Goal: Task Accomplishment & Management: Complete application form

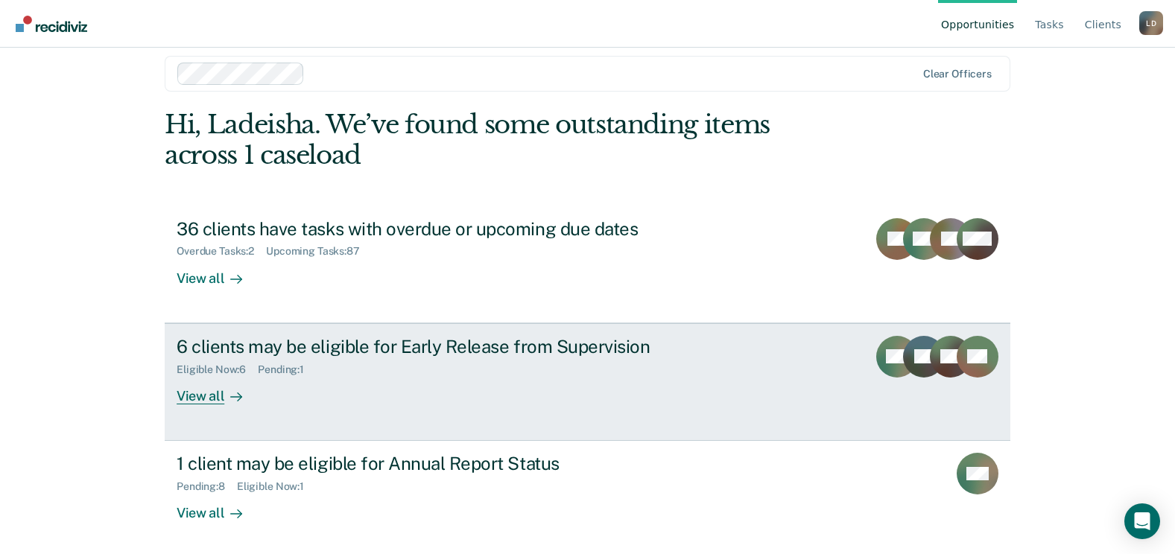
scroll to position [19, 0]
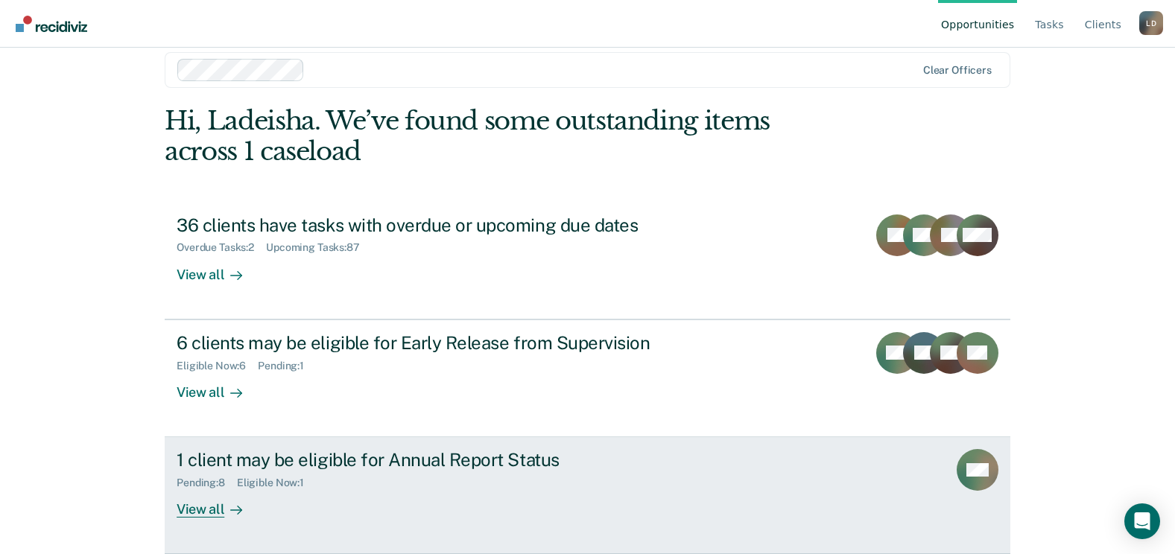
click at [405, 459] on div "1 client may be eligible for Annual Report Status" at bounding box center [438, 460] width 523 height 22
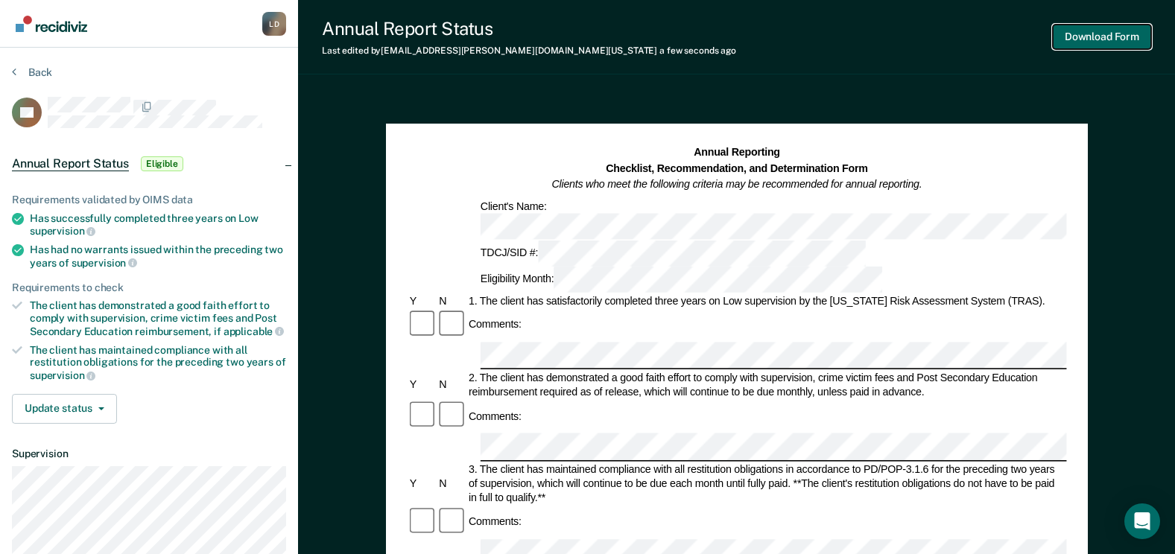
click at [1080, 35] on button "Download Form" at bounding box center [1102, 37] width 98 height 25
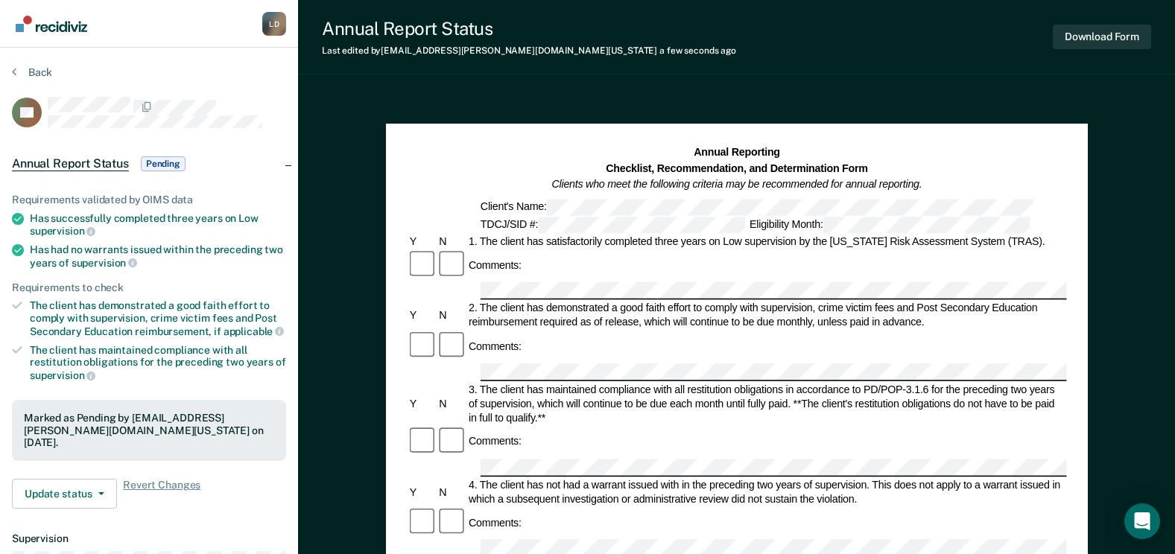
click at [25, 64] on section "Back RS Annual Report Status Pending Requirements validated by OIMS data Has su…" at bounding box center [149, 415] width 298 height 735
click at [16, 74] on icon at bounding box center [14, 72] width 4 height 12
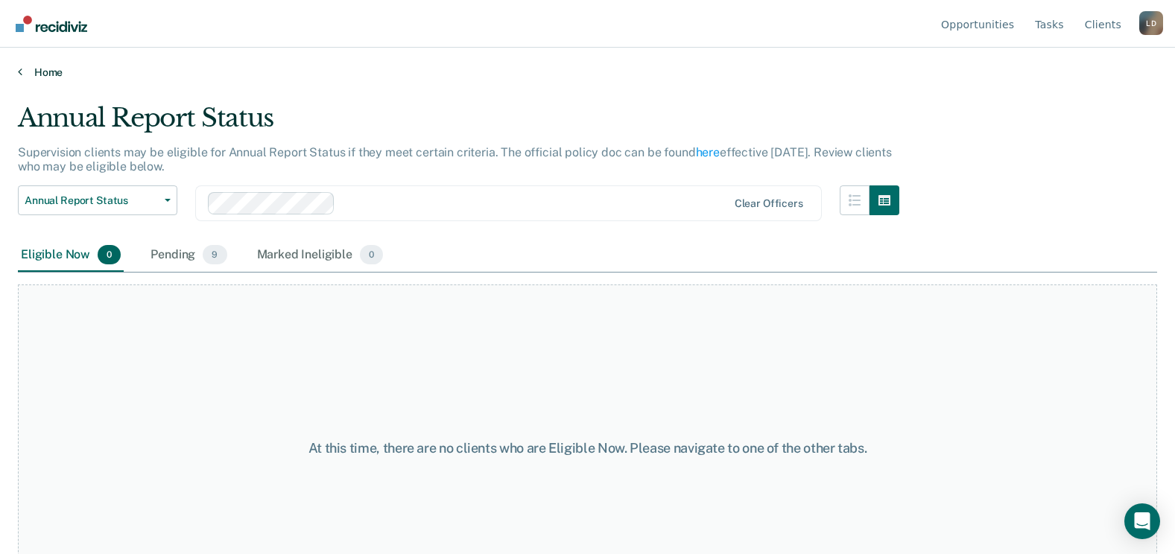
click at [22, 69] on link "Home" at bounding box center [587, 72] width 1139 height 13
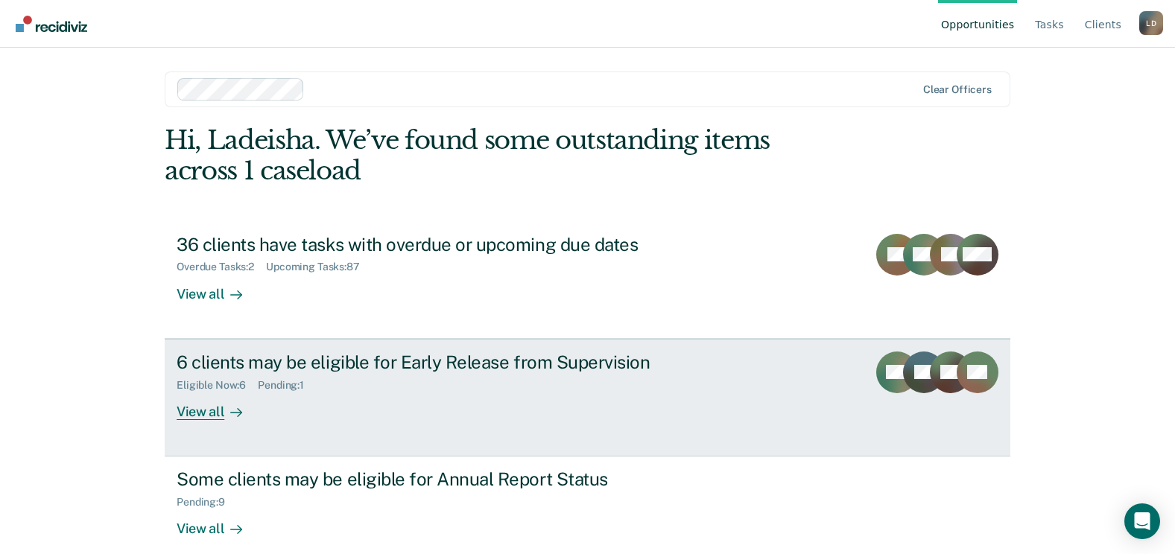
scroll to position [19, 0]
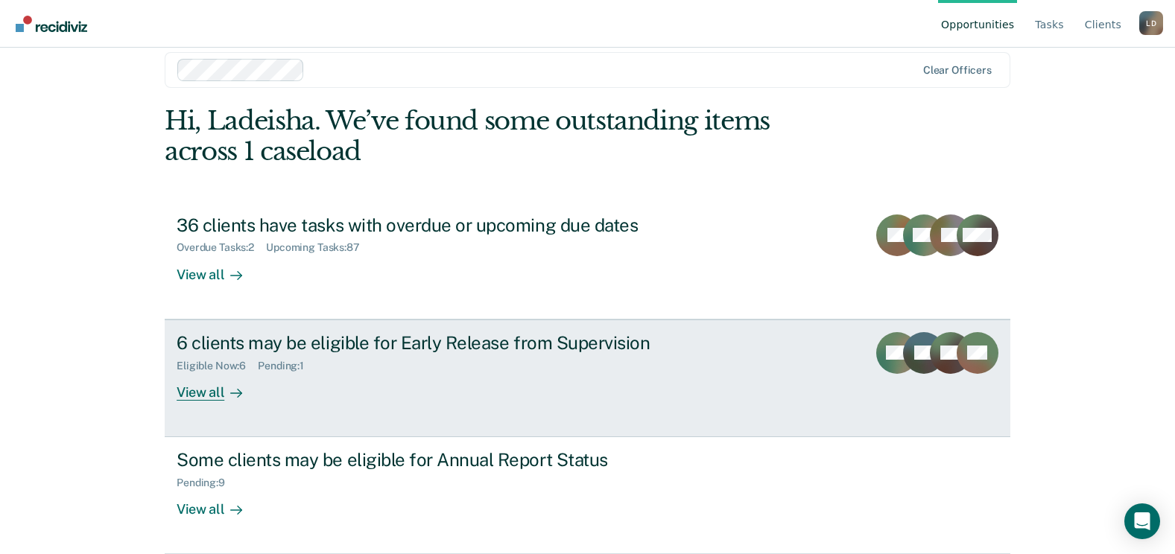
click at [302, 344] on div "6 clients may be eligible for Early Release from Supervision" at bounding box center [438, 343] width 523 height 22
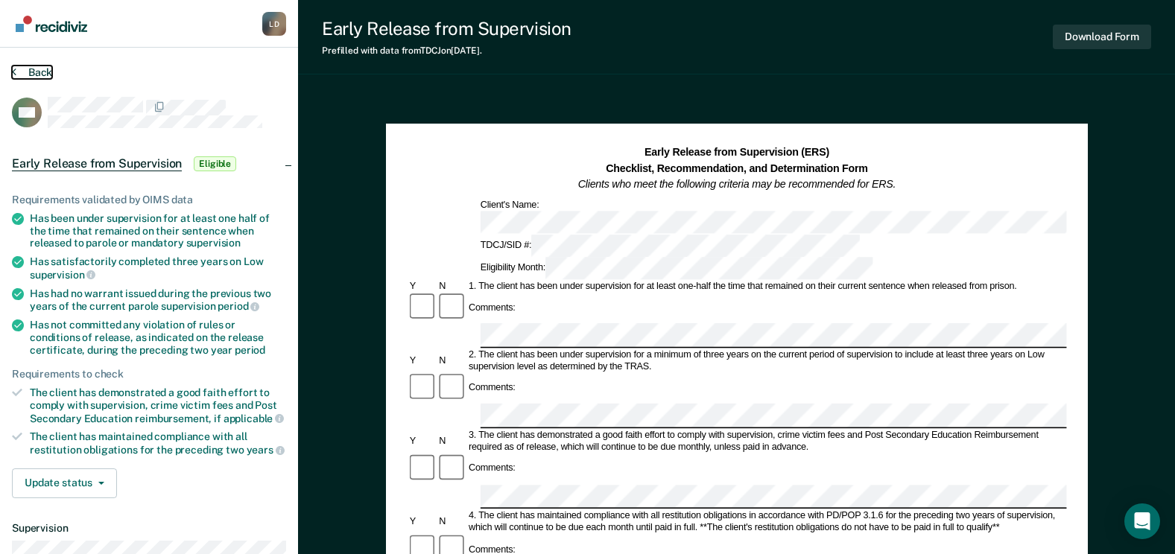
click at [13, 74] on icon at bounding box center [14, 72] width 4 height 12
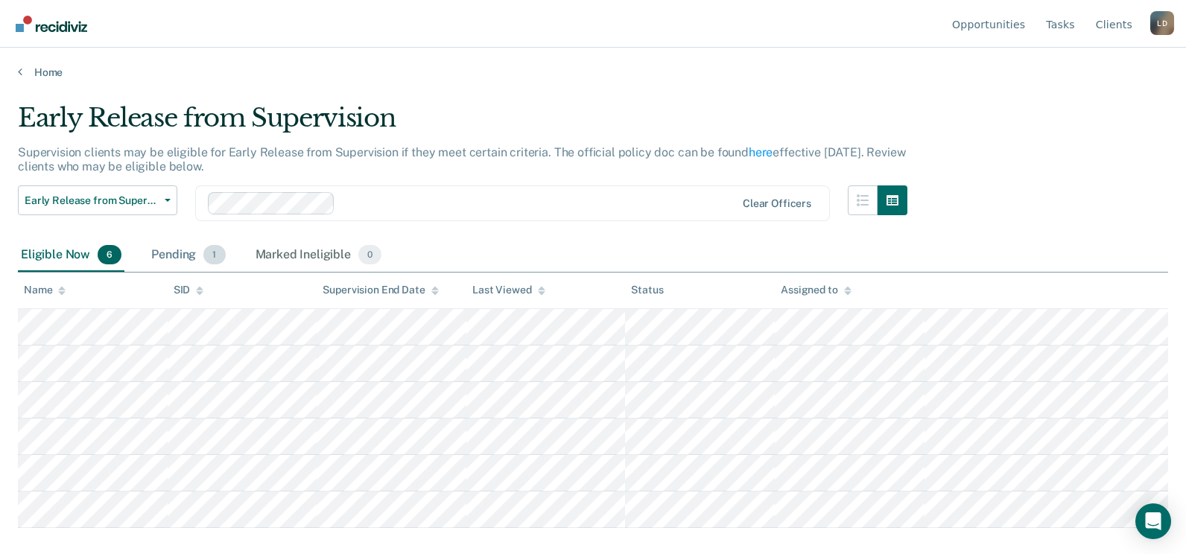
click at [165, 259] on div "Pending 1" at bounding box center [188, 255] width 80 height 33
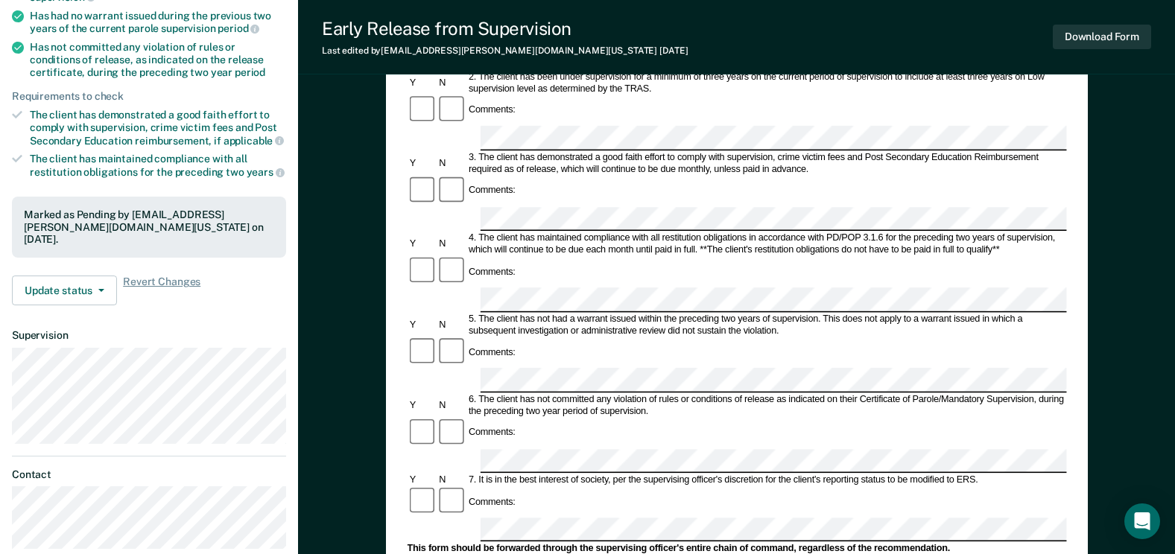
scroll to position [298, 0]
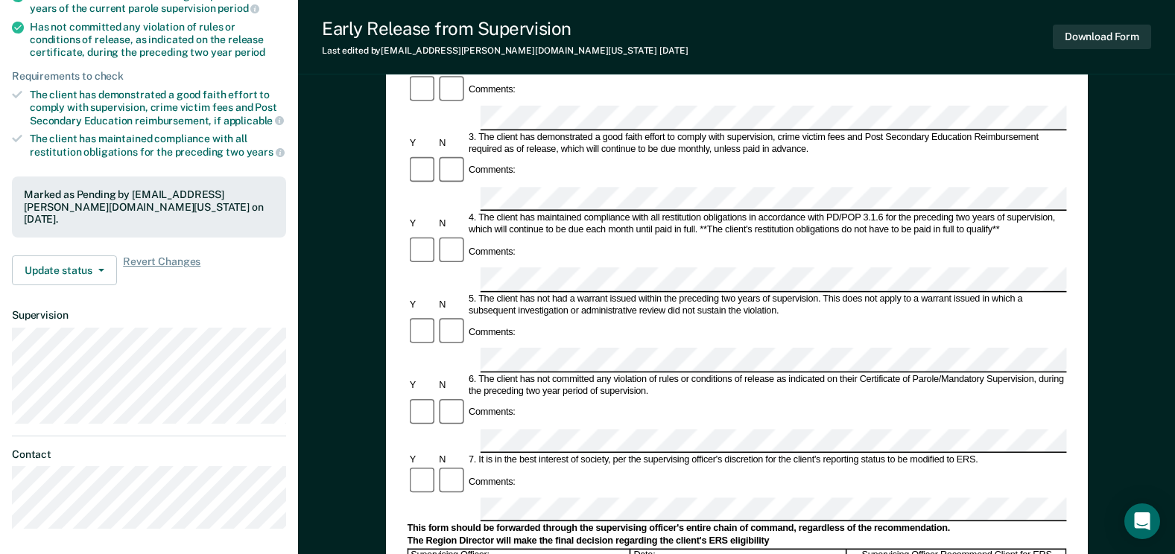
click at [1000, 266] on form "Early Release from Supervision (ERS) Checklist, Recommendation, and Determinati…" at bounding box center [736, 440] width 659 height 1187
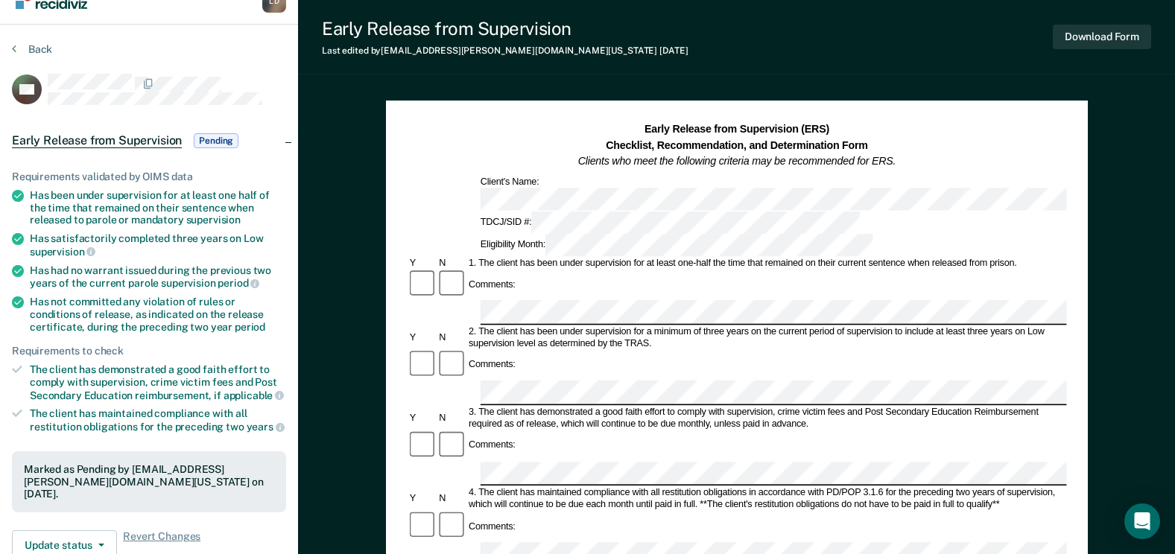
scroll to position [0, 0]
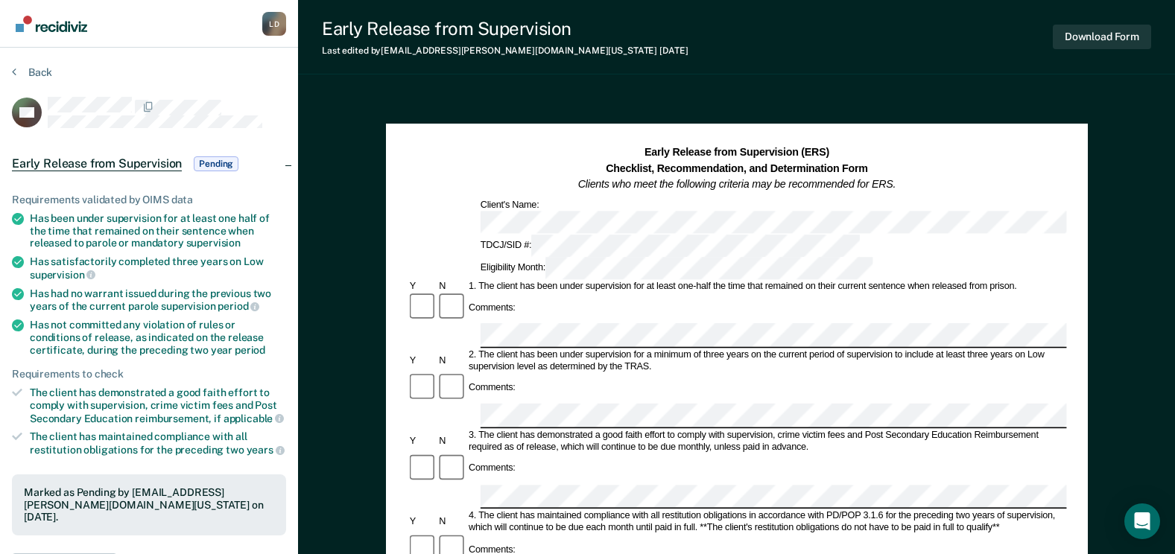
click at [915, 81] on div "Early Release from Supervision Last edited by [PERSON_NAME][EMAIL_ADDRESS][DOMA…" at bounding box center [736, 543] width 877 height 1086
click at [20, 73] on button "Back" at bounding box center [32, 72] width 40 height 13
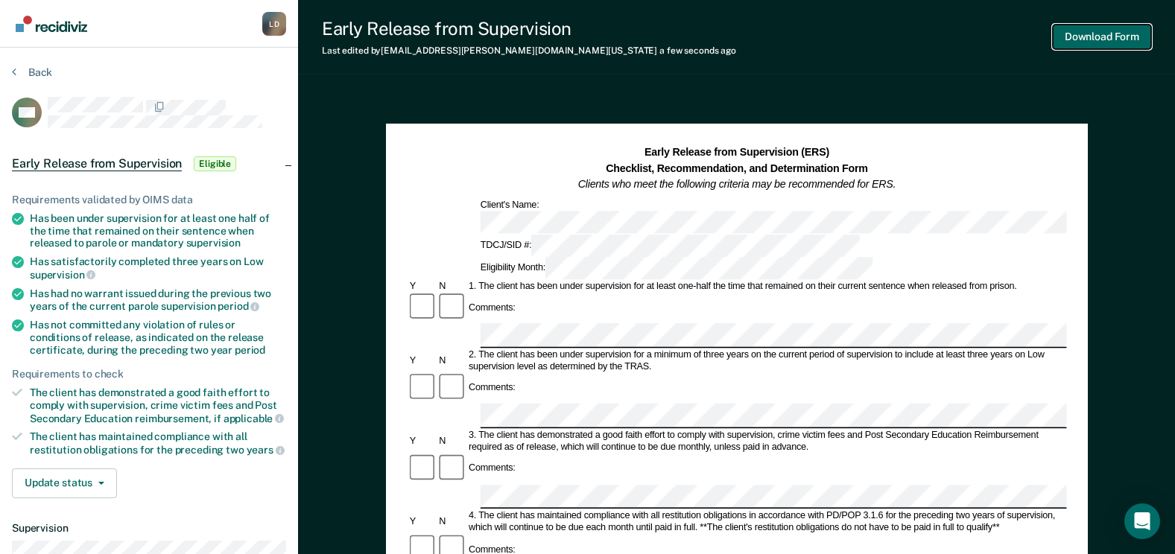
click at [1091, 37] on button "Download Form" at bounding box center [1102, 37] width 98 height 25
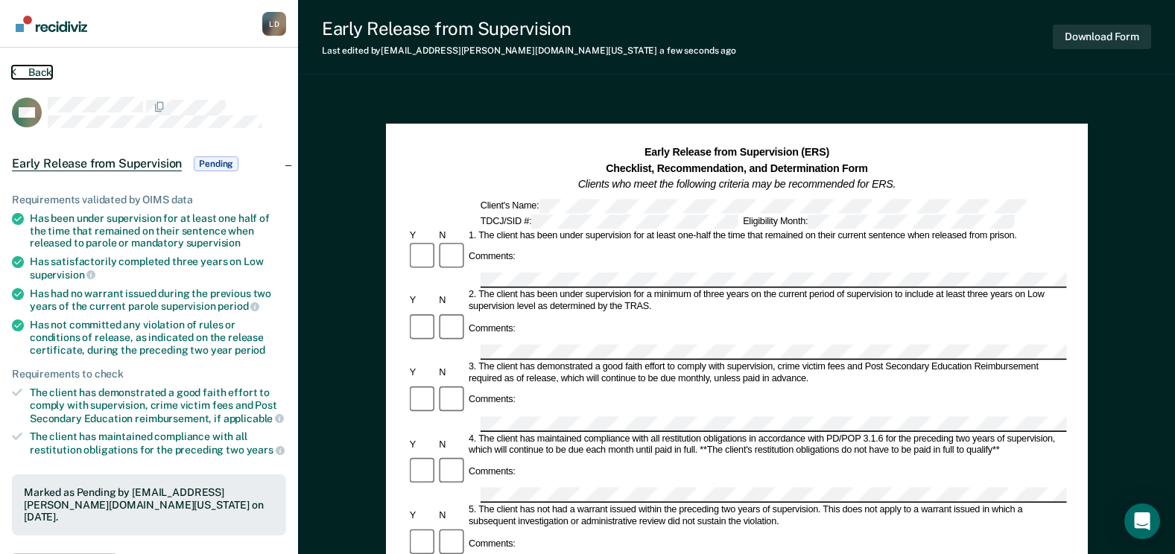
click at [40, 67] on button "Back" at bounding box center [32, 72] width 40 height 13
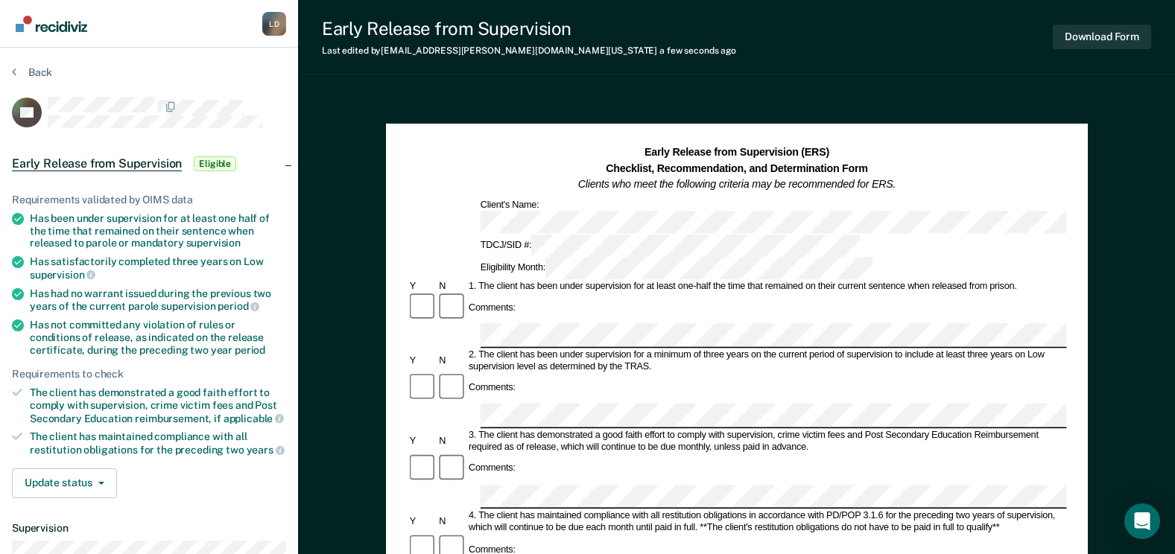
click at [822, 372] on div "Comments:" at bounding box center [736, 387] width 659 height 31
click at [1066, 34] on button "Download Form" at bounding box center [1102, 37] width 98 height 25
